Goal: Information Seeking & Learning: Learn about a topic

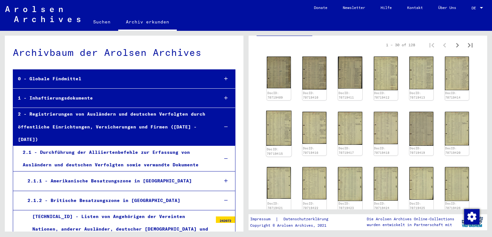
scroll to position [128, 0]
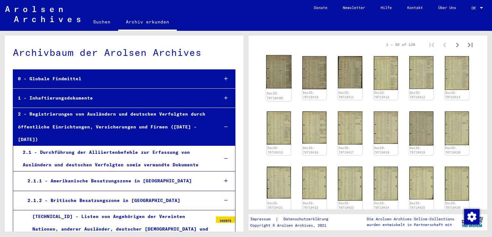
click at [282, 74] on img at bounding box center [278, 71] width 25 height 33
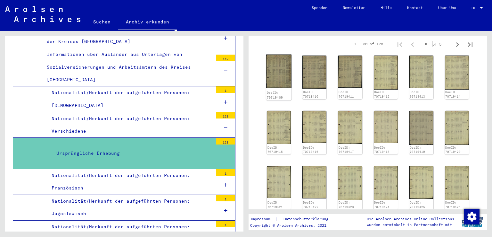
click at [285, 79] on img at bounding box center [278, 70] width 25 height 33
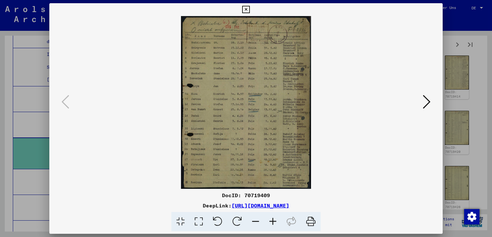
click at [274, 221] on icon at bounding box center [272, 222] width 17 height 20
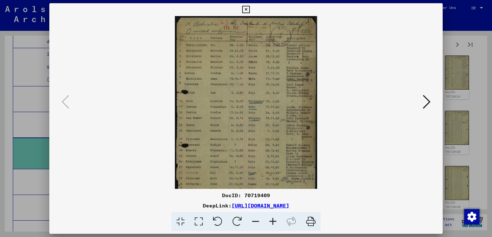
click at [274, 221] on icon at bounding box center [272, 222] width 17 height 20
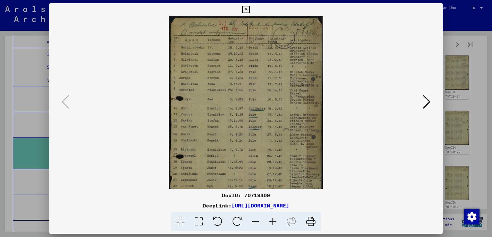
click at [274, 221] on icon at bounding box center [272, 222] width 17 height 20
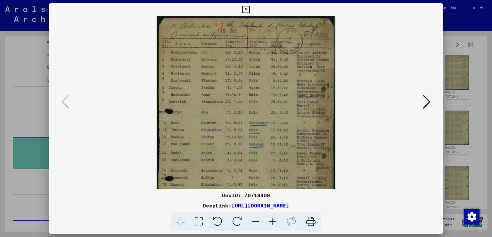
click at [274, 221] on icon at bounding box center [272, 222] width 17 height 20
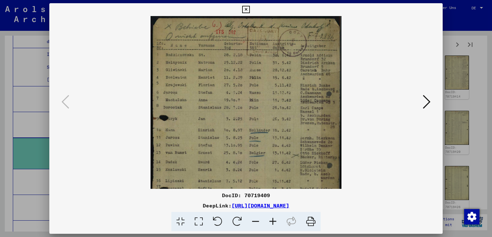
click at [274, 221] on icon at bounding box center [272, 222] width 17 height 20
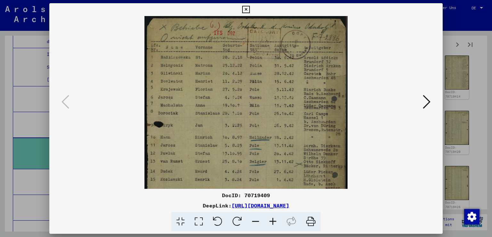
click at [274, 221] on icon at bounding box center [272, 222] width 17 height 20
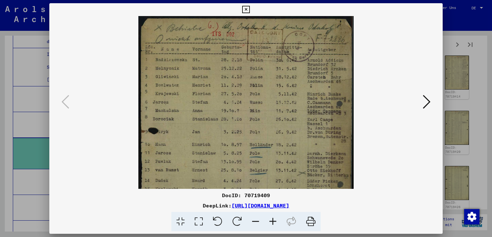
click at [427, 97] on icon at bounding box center [427, 101] width 8 height 15
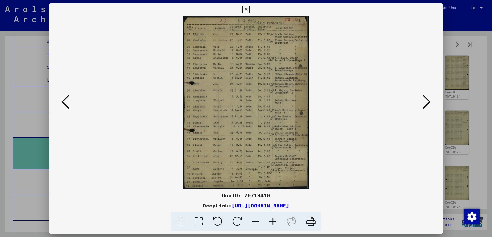
click at [427, 97] on icon at bounding box center [427, 101] width 8 height 15
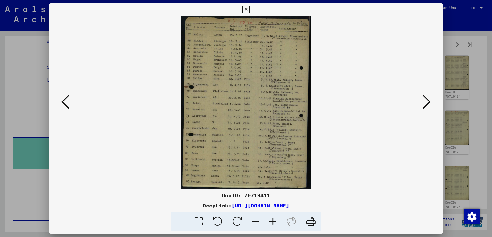
click at [427, 97] on icon at bounding box center [427, 101] width 8 height 15
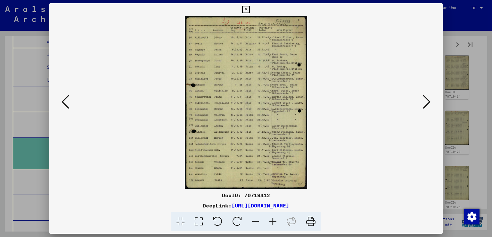
click at [427, 97] on icon at bounding box center [427, 101] width 8 height 15
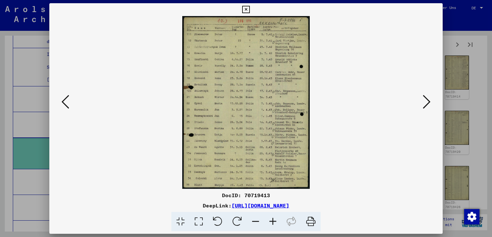
click at [427, 97] on icon at bounding box center [427, 101] width 8 height 15
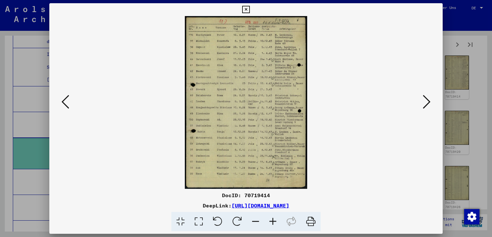
click at [427, 97] on icon at bounding box center [427, 101] width 8 height 15
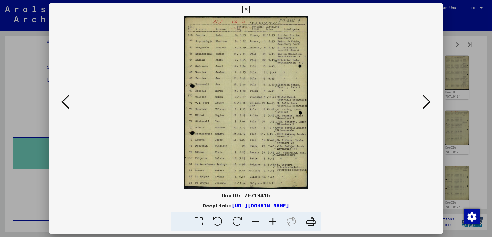
click at [427, 97] on icon at bounding box center [427, 101] width 8 height 15
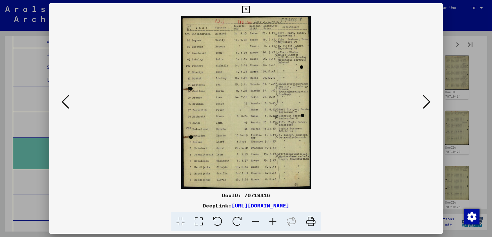
click at [427, 97] on icon at bounding box center [427, 101] width 8 height 15
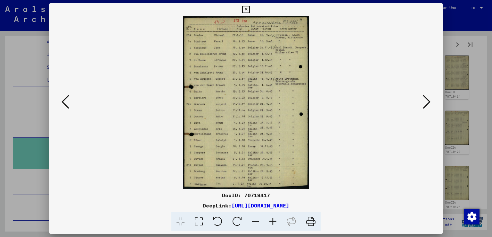
click at [427, 97] on icon at bounding box center [427, 101] width 8 height 15
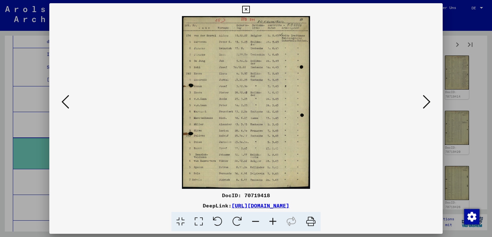
click at [427, 97] on icon at bounding box center [427, 101] width 8 height 15
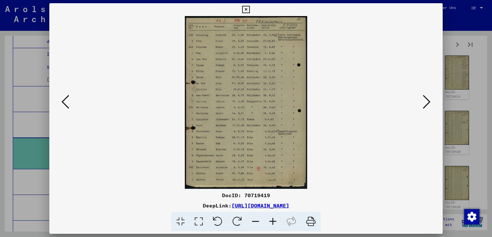
click at [427, 97] on icon at bounding box center [427, 101] width 8 height 15
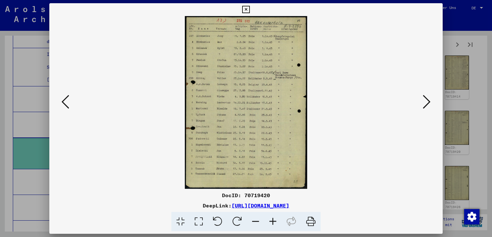
click at [427, 97] on icon at bounding box center [427, 101] width 8 height 15
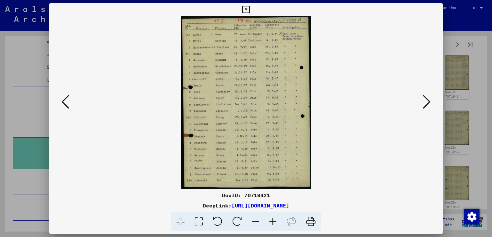
click at [427, 97] on icon at bounding box center [427, 101] width 8 height 15
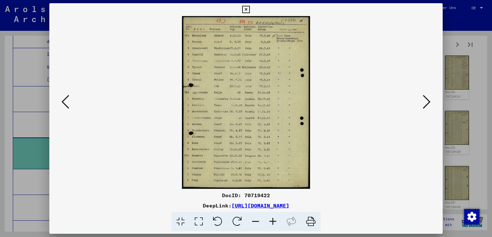
click at [68, 105] on icon at bounding box center [66, 101] width 8 height 15
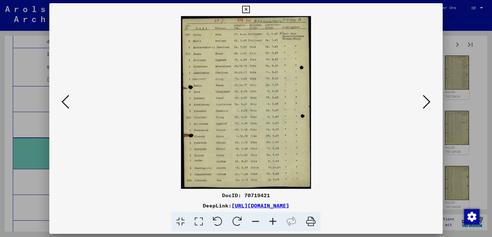
click at [68, 105] on icon at bounding box center [66, 101] width 8 height 15
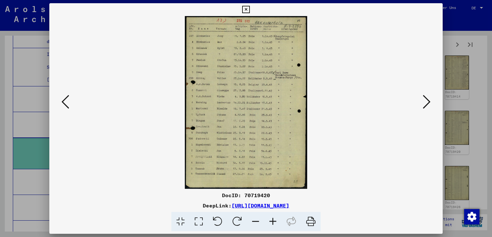
click at [68, 105] on icon at bounding box center [66, 101] width 8 height 15
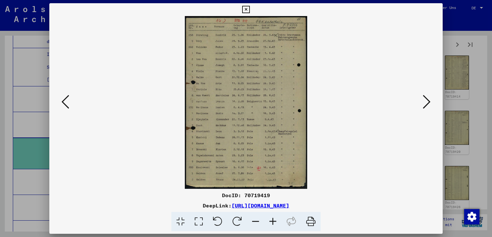
click at [68, 105] on icon at bounding box center [66, 101] width 8 height 15
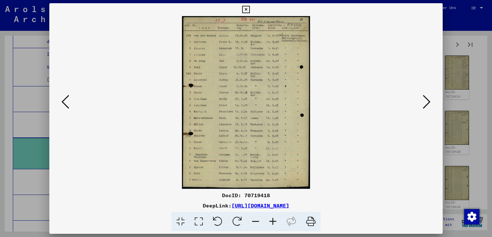
click at [68, 105] on icon at bounding box center [66, 101] width 8 height 15
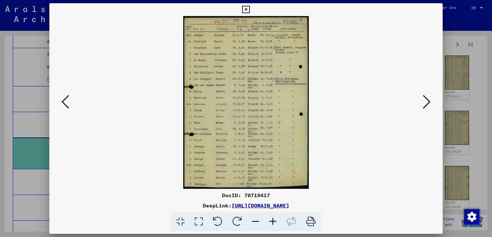
click at [68, 105] on icon at bounding box center [66, 101] width 8 height 15
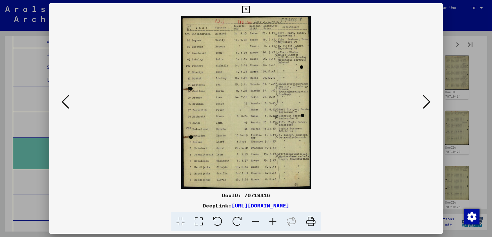
click at [68, 105] on icon at bounding box center [66, 101] width 8 height 15
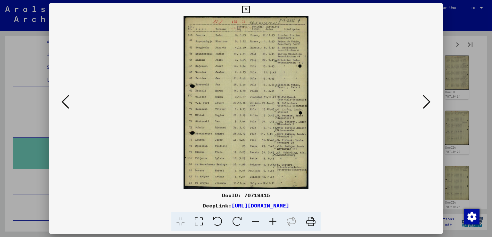
click at [68, 105] on icon at bounding box center [66, 101] width 8 height 15
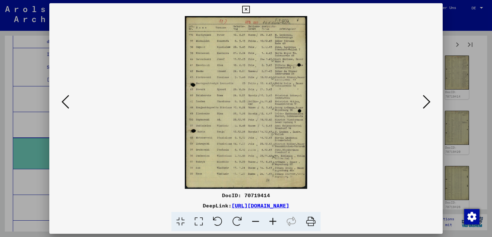
click at [68, 105] on icon at bounding box center [66, 101] width 8 height 15
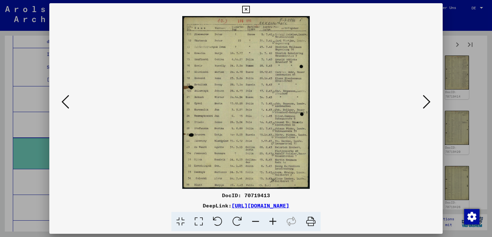
click at [68, 105] on icon at bounding box center [66, 101] width 8 height 15
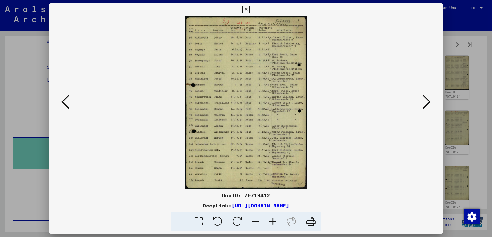
click at [68, 105] on icon at bounding box center [66, 101] width 8 height 15
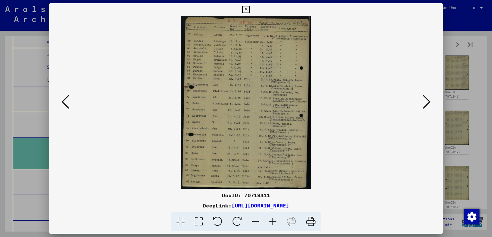
click at [68, 105] on icon at bounding box center [66, 101] width 8 height 15
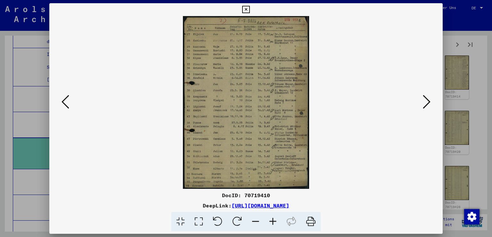
click at [68, 105] on icon at bounding box center [66, 101] width 8 height 15
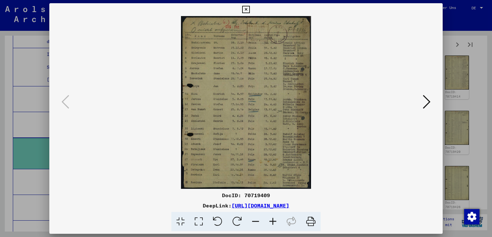
click at [430, 101] on icon at bounding box center [427, 101] width 8 height 15
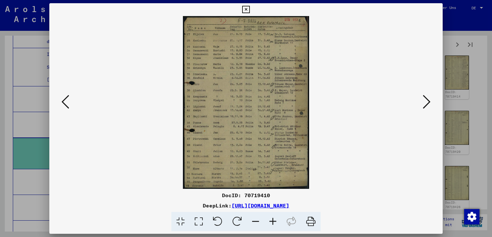
click at [429, 100] on icon at bounding box center [427, 101] width 8 height 15
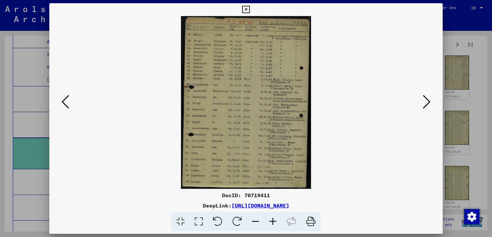
click at [428, 101] on icon at bounding box center [427, 101] width 8 height 15
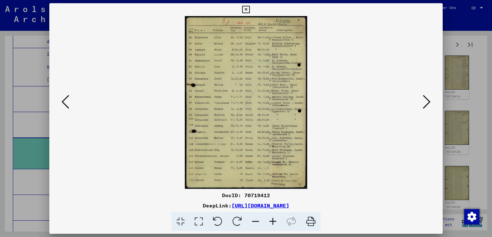
click at [428, 101] on icon at bounding box center [427, 101] width 8 height 15
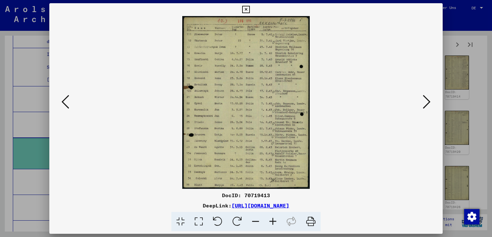
click at [426, 100] on icon at bounding box center [427, 101] width 8 height 15
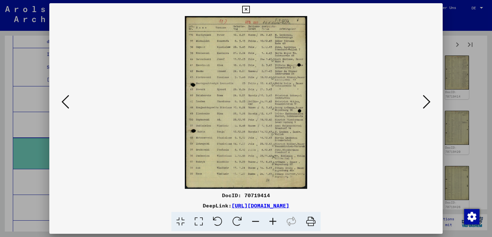
click at [423, 99] on button at bounding box center [427, 102] width 12 height 18
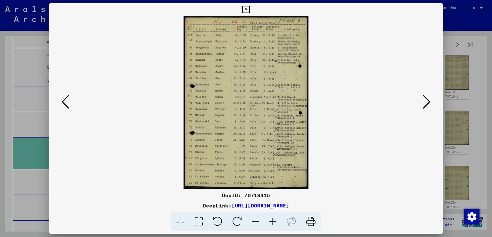
click at [416, 98] on viewer-one-image at bounding box center [246, 102] width 350 height 172
click at [426, 97] on icon at bounding box center [427, 101] width 8 height 15
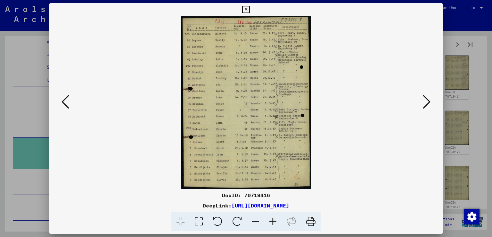
click at [426, 97] on icon at bounding box center [427, 101] width 8 height 15
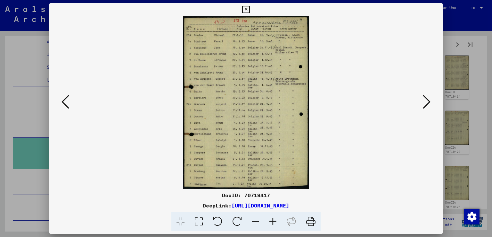
click at [426, 97] on icon at bounding box center [427, 101] width 8 height 15
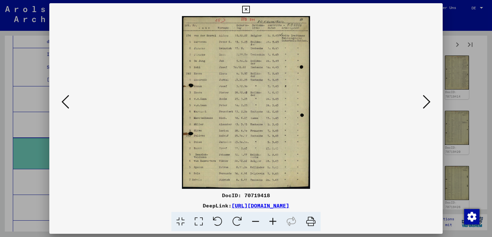
click at [426, 97] on icon at bounding box center [427, 101] width 8 height 15
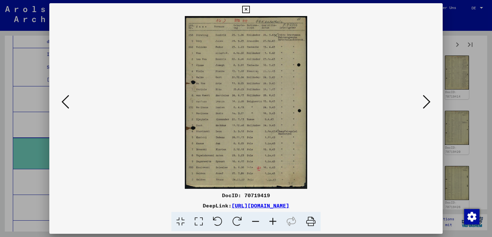
click at [426, 97] on icon at bounding box center [427, 101] width 8 height 15
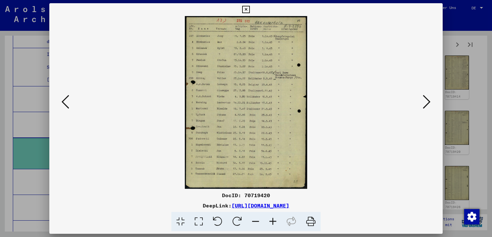
click at [426, 97] on icon at bounding box center [427, 101] width 8 height 15
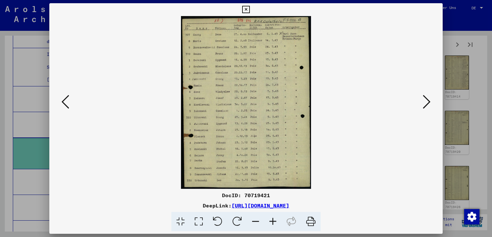
click at [426, 97] on icon at bounding box center [427, 101] width 8 height 15
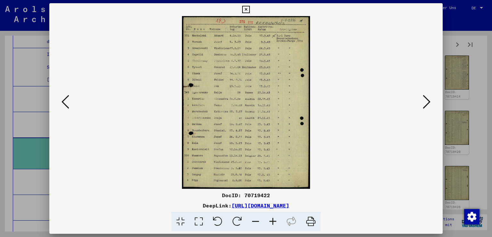
click at [426, 97] on icon at bounding box center [427, 101] width 8 height 15
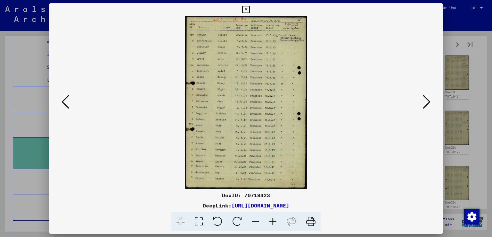
click at [426, 97] on icon at bounding box center [427, 101] width 8 height 15
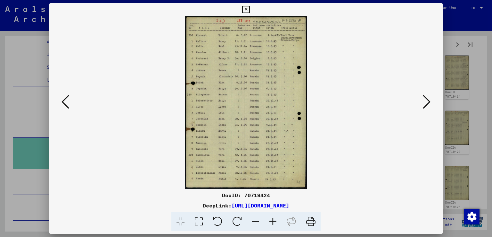
click at [67, 104] on icon at bounding box center [66, 101] width 8 height 15
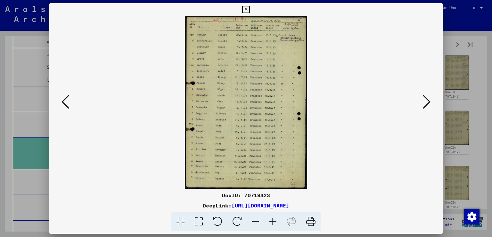
click at [426, 97] on icon at bounding box center [427, 101] width 8 height 15
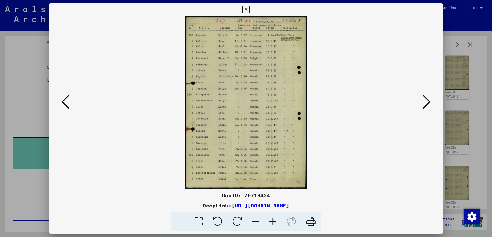
click at [426, 97] on icon at bounding box center [427, 101] width 8 height 15
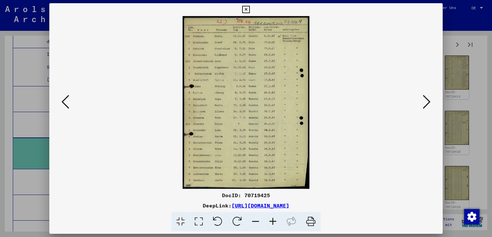
click at [426, 97] on icon at bounding box center [427, 101] width 8 height 15
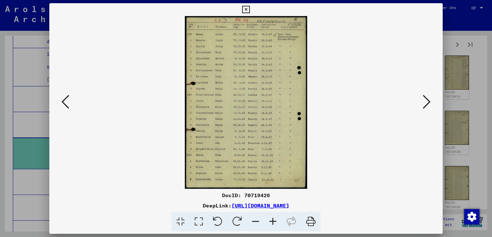
click at [426, 97] on icon at bounding box center [427, 101] width 8 height 15
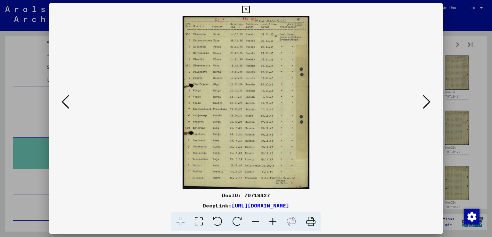
click at [426, 97] on icon at bounding box center [427, 101] width 8 height 15
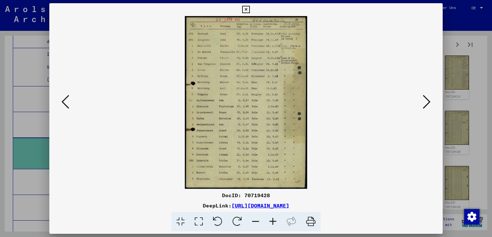
click at [426, 97] on icon at bounding box center [427, 101] width 8 height 15
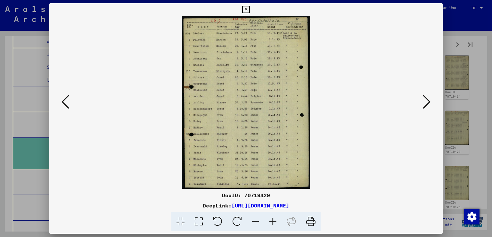
click at [425, 97] on icon at bounding box center [427, 101] width 8 height 15
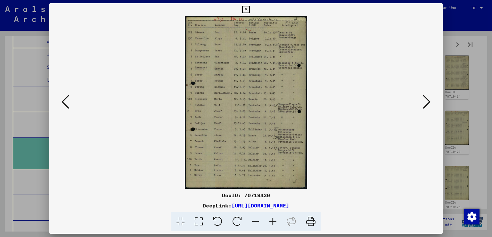
click at [424, 97] on icon at bounding box center [427, 101] width 8 height 15
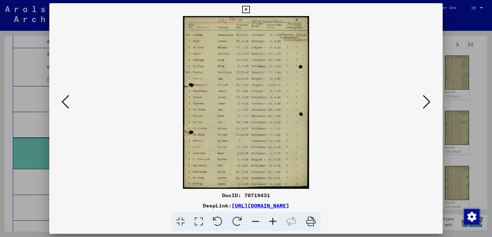
click at [423, 97] on icon at bounding box center [427, 101] width 8 height 15
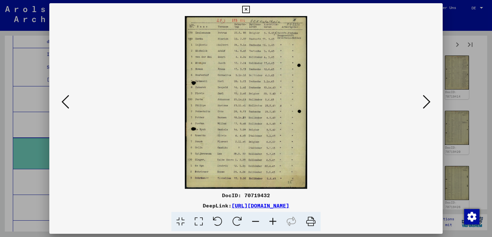
click at [420, 97] on viewer-one-image at bounding box center [246, 102] width 350 height 172
click at [425, 97] on icon at bounding box center [427, 101] width 8 height 15
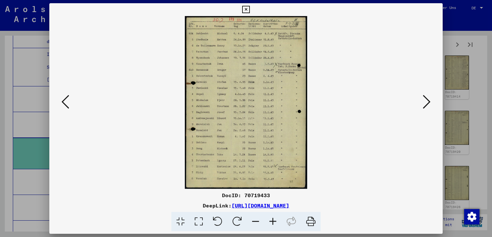
click at [425, 97] on icon at bounding box center [427, 101] width 8 height 15
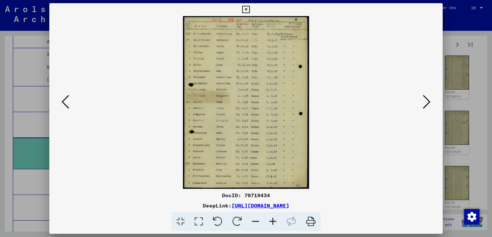
click at [425, 97] on icon at bounding box center [427, 101] width 8 height 15
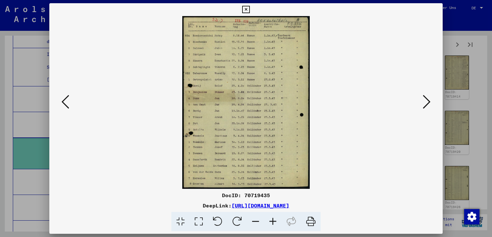
click at [425, 97] on icon at bounding box center [427, 101] width 8 height 15
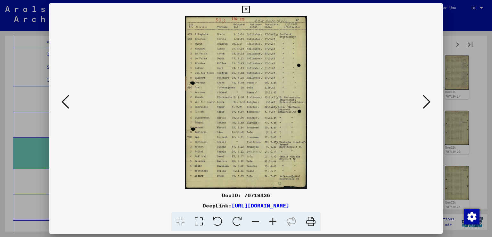
click at [426, 96] on icon at bounding box center [427, 101] width 8 height 15
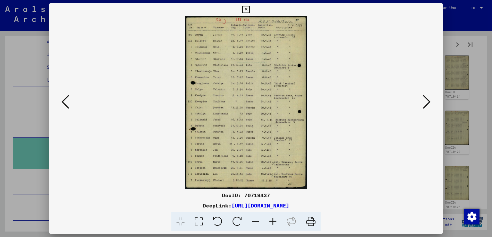
click at [426, 96] on icon at bounding box center [427, 101] width 8 height 15
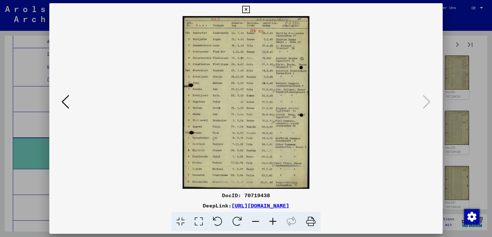
click at [468, 102] on div at bounding box center [246, 118] width 492 height 237
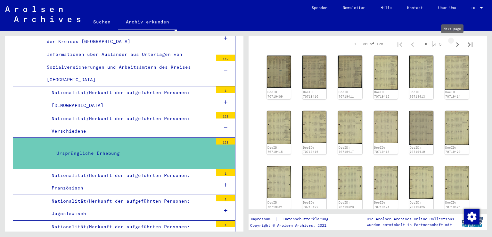
click at [454, 43] on icon "Next page" at bounding box center [457, 44] width 9 height 9
type input "*"
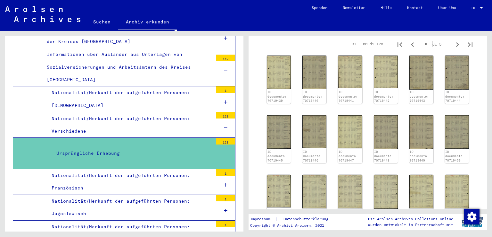
scroll to position [1947, 0]
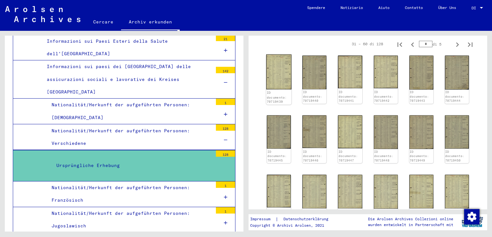
click at [281, 78] on img at bounding box center [278, 71] width 25 height 35
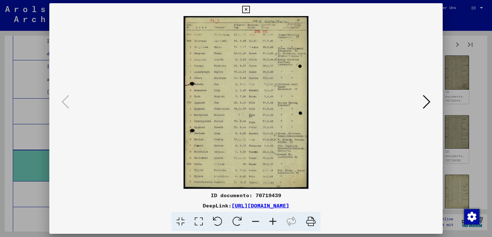
click at [425, 98] on icon at bounding box center [427, 101] width 8 height 15
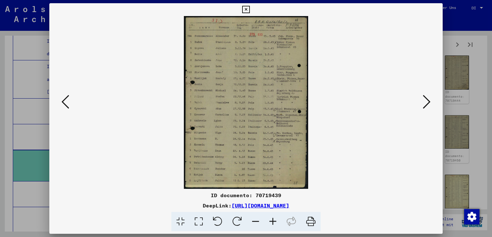
click at [425, 98] on icon at bounding box center [427, 101] width 8 height 15
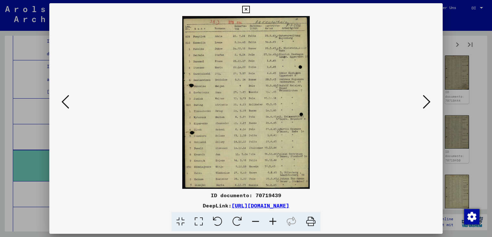
click at [63, 106] on icon at bounding box center [66, 101] width 8 height 15
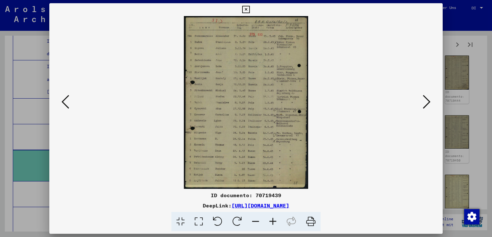
click at [433, 96] on div at bounding box center [246, 102] width 394 height 172
click at [428, 98] on icon at bounding box center [427, 101] width 8 height 15
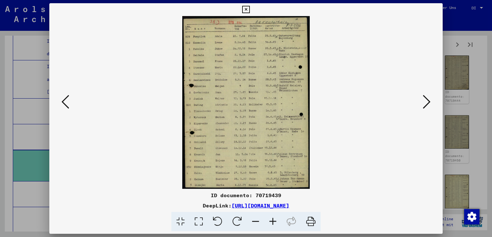
click at [428, 98] on icon at bounding box center [427, 101] width 8 height 15
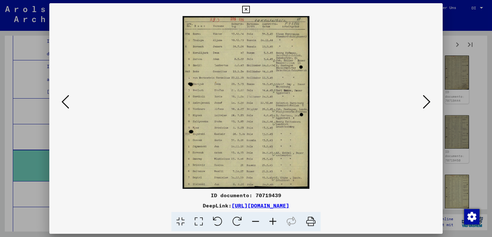
click at [423, 98] on button at bounding box center [427, 102] width 12 height 18
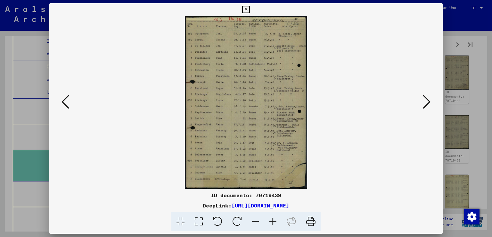
click at [425, 97] on icon at bounding box center [427, 101] width 8 height 15
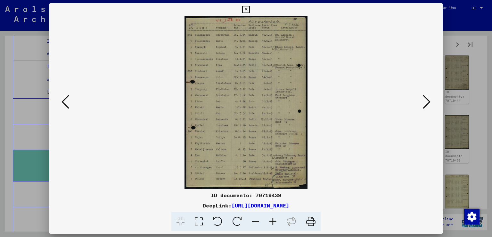
click at [425, 97] on icon at bounding box center [427, 101] width 8 height 15
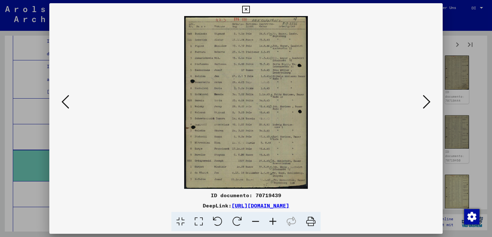
click at [425, 97] on icon at bounding box center [427, 101] width 8 height 15
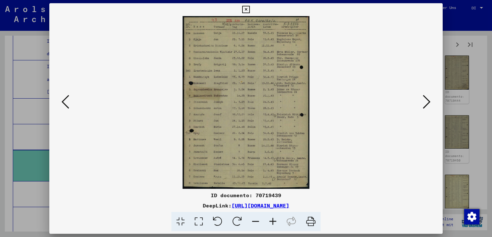
click at [426, 96] on icon at bounding box center [427, 101] width 8 height 15
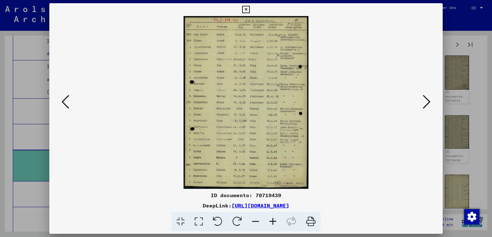
click at [426, 96] on icon at bounding box center [427, 101] width 8 height 15
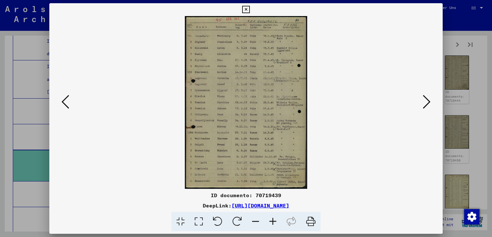
click at [426, 96] on icon at bounding box center [427, 101] width 8 height 15
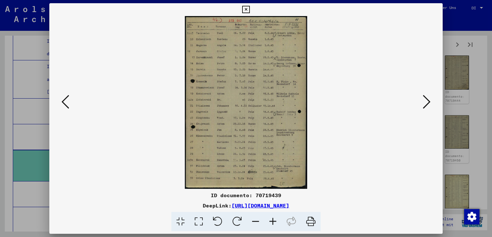
click at [426, 96] on icon at bounding box center [427, 101] width 8 height 15
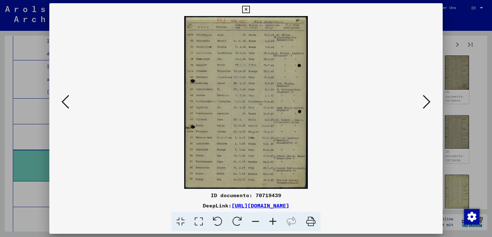
click at [426, 96] on icon at bounding box center [427, 101] width 8 height 15
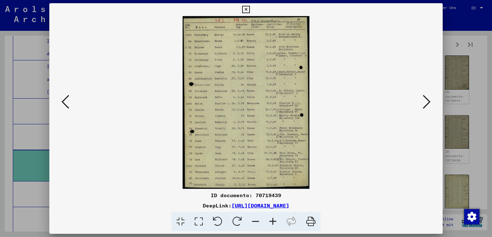
click at [426, 96] on icon at bounding box center [427, 101] width 8 height 15
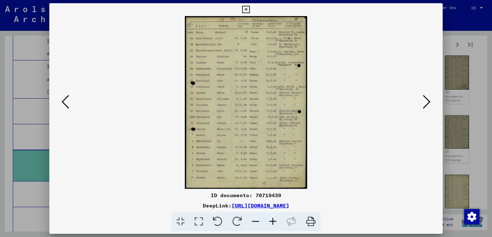
click at [426, 96] on icon at bounding box center [427, 101] width 8 height 15
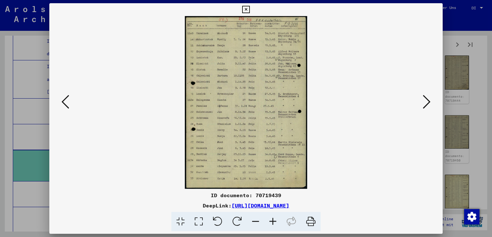
click at [426, 96] on icon at bounding box center [427, 101] width 8 height 15
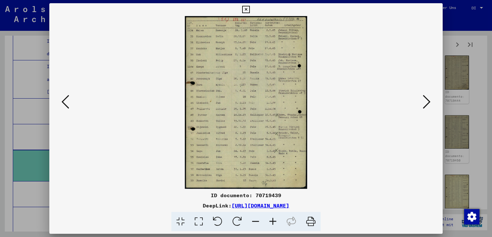
click at [426, 96] on icon at bounding box center [427, 101] width 8 height 15
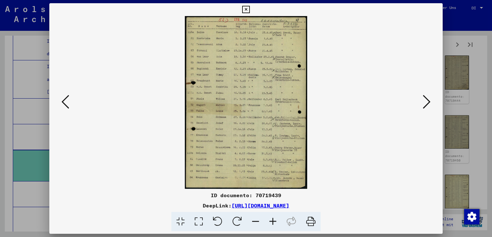
click at [426, 96] on icon at bounding box center [427, 101] width 8 height 15
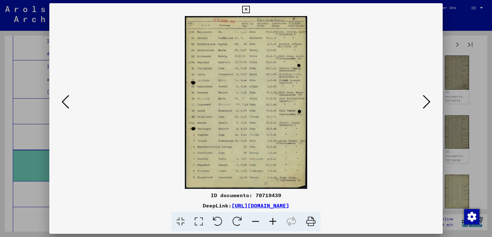
click at [426, 97] on icon at bounding box center [427, 101] width 8 height 15
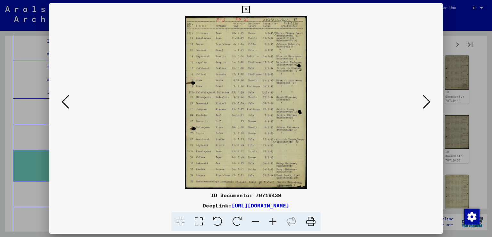
click at [426, 97] on icon at bounding box center [427, 101] width 8 height 15
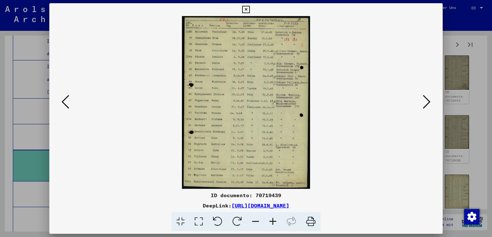
click at [426, 97] on icon at bounding box center [427, 101] width 8 height 15
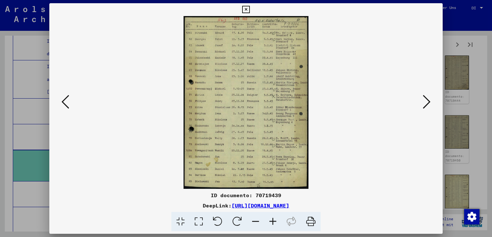
click at [426, 97] on icon at bounding box center [427, 101] width 8 height 15
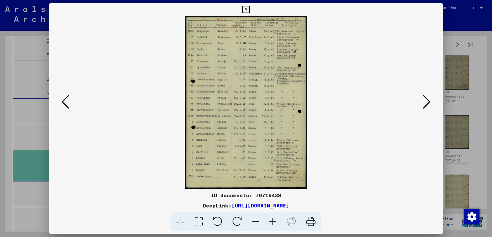
click at [475, 102] on div at bounding box center [246, 118] width 492 height 237
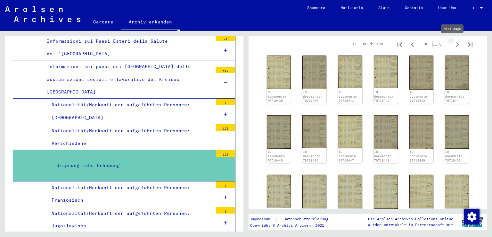
click at [453, 41] on icon "Pagina successiva" at bounding box center [457, 44] width 9 height 9
type input "*"
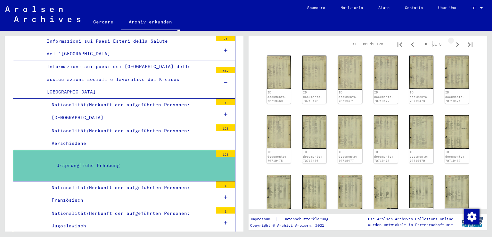
click at [453, 41] on icon "Pagina successiva" at bounding box center [457, 44] width 9 height 9
type input "*"
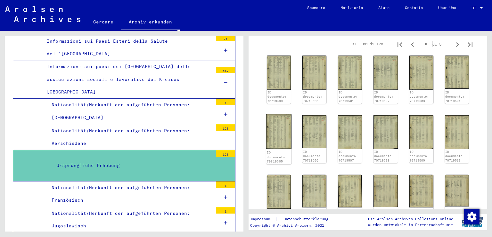
click at [277, 150] on font "ID documento: 70719505" at bounding box center [277, 156] width 20 height 13
